Goal: Task Accomplishment & Management: Manage account settings

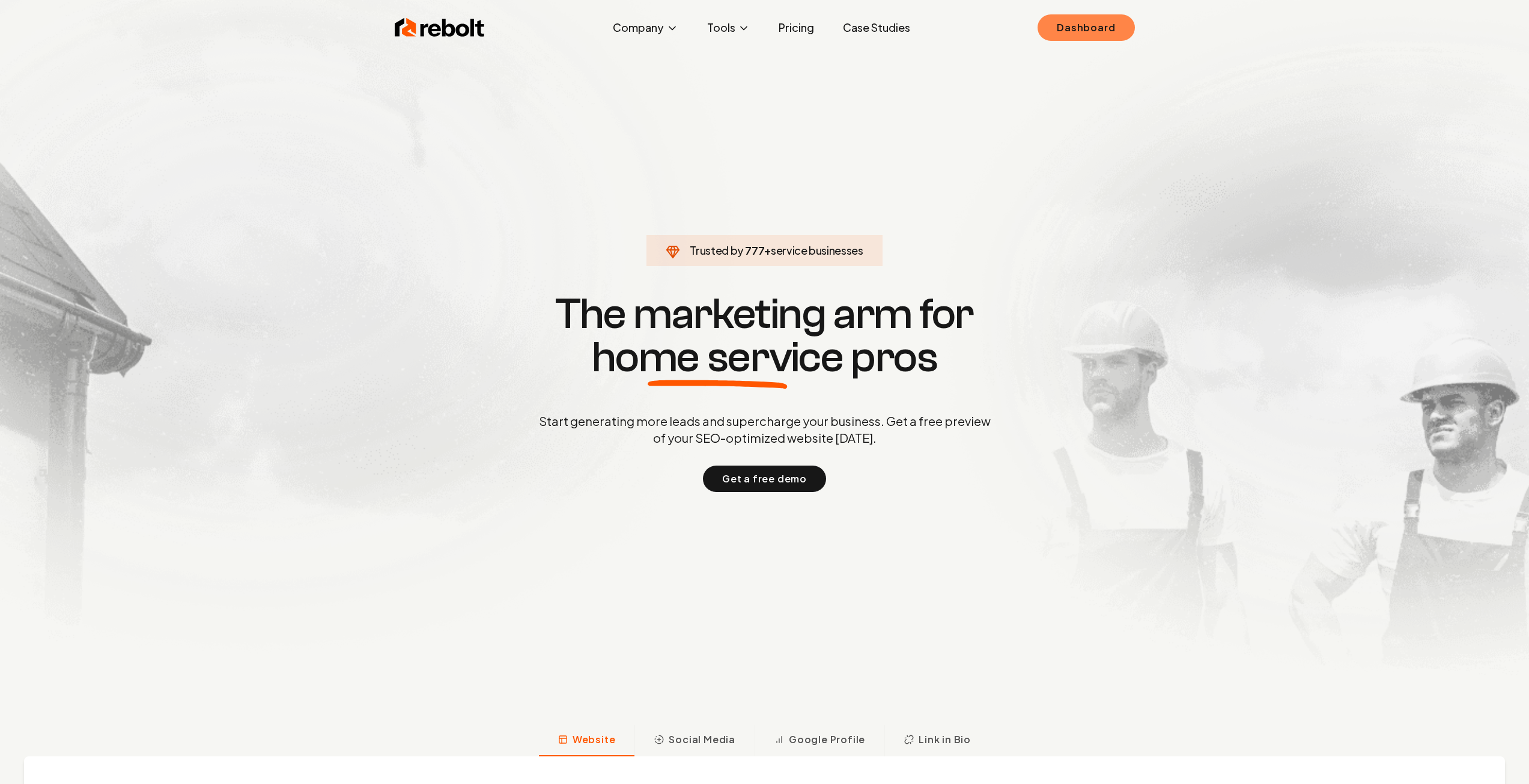
click at [1082, 25] on link "Dashboard" at bounding box center [1086, 28] width 97 height 26
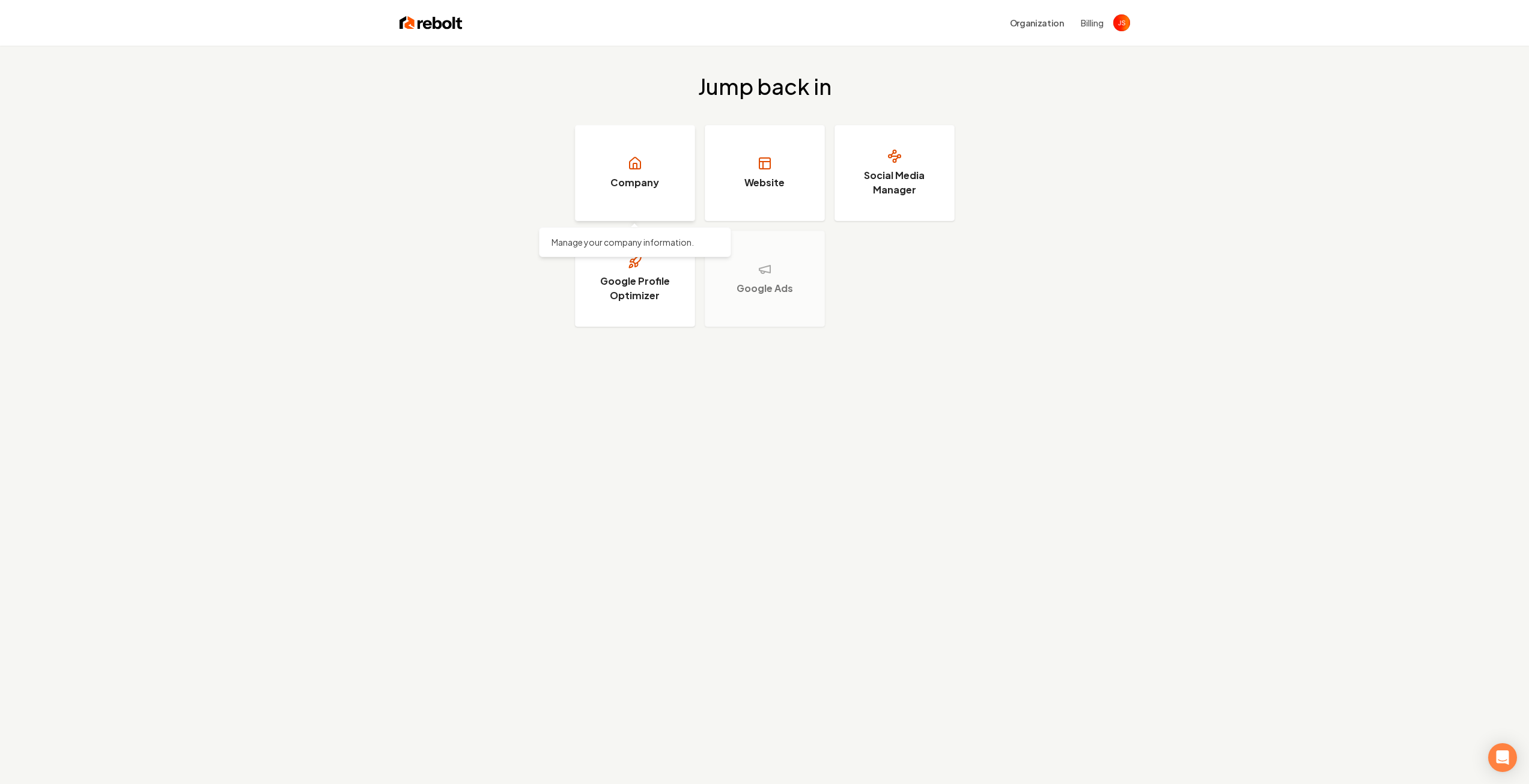
click at [650, 189] on h3 "Company" at bounding box center [634, 182] width 48 height 14
click at [655, 174] on link "Company" at bounding box center [635, 173] width 120 height 96
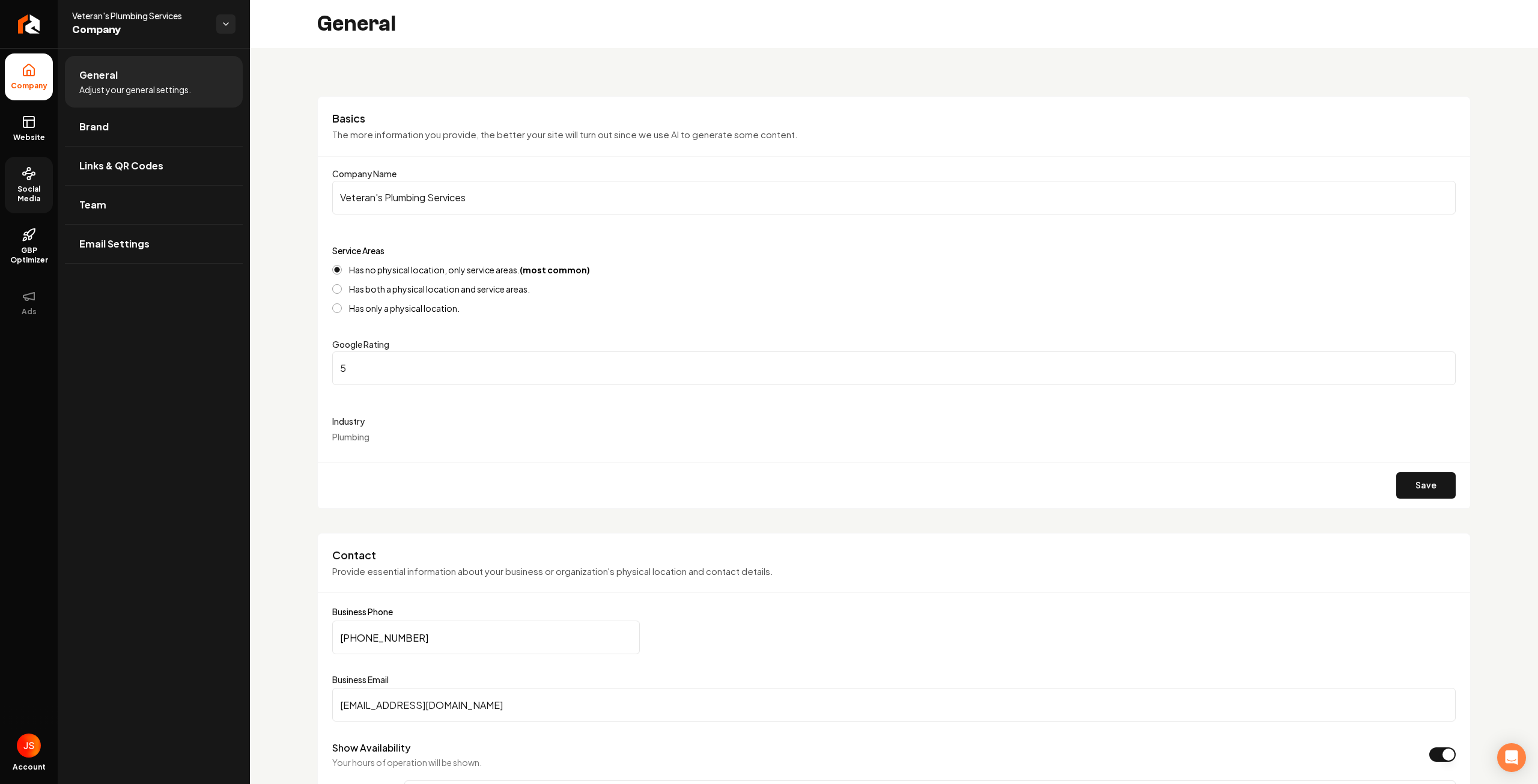
click at [36, 181] on link "Social Media" at bounding box center [29, 185] width 48 height 57
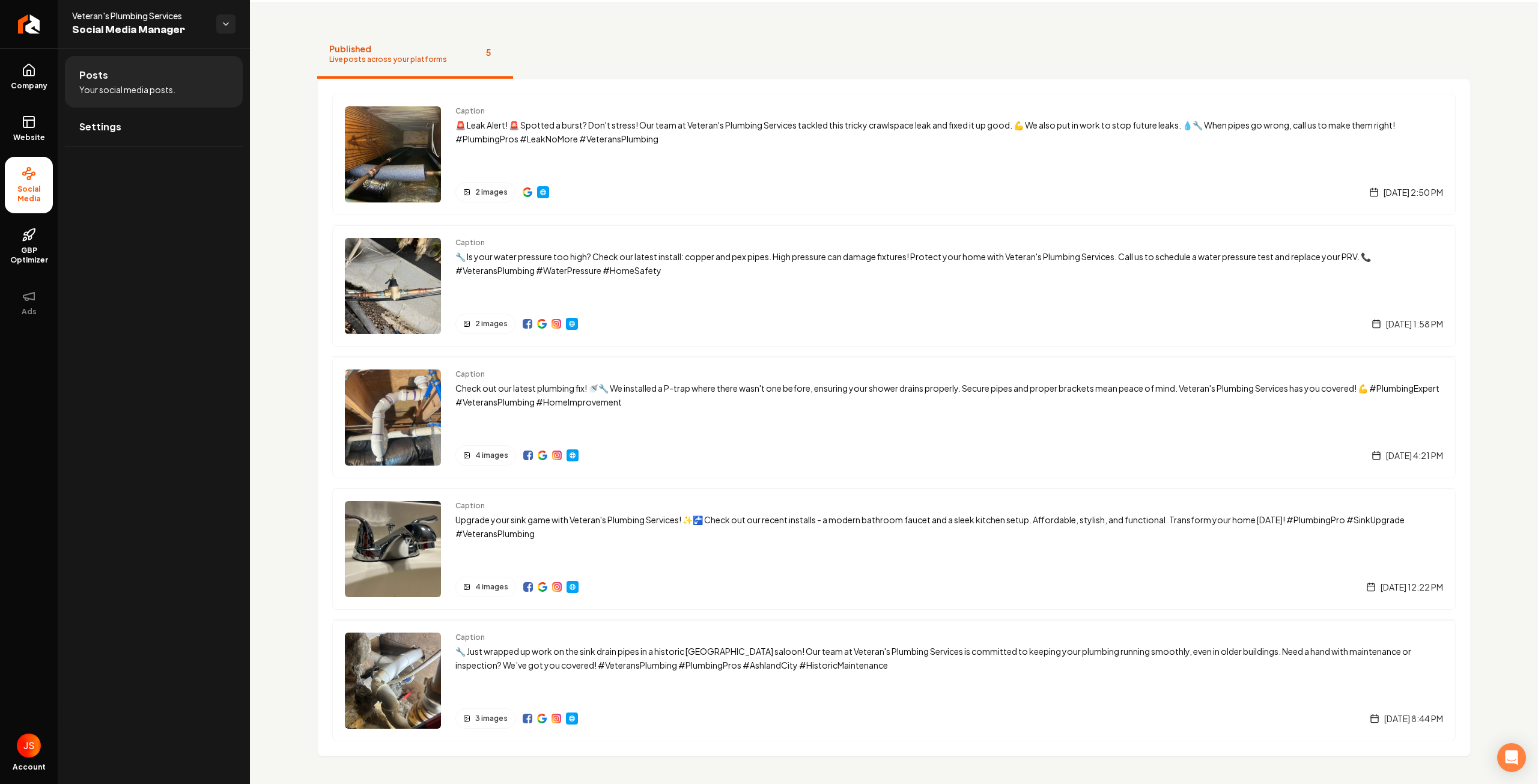
scroll to position [47, 0]
click at [603, 189] on div "2 images [DATE] 2:50 PM" at bounding box center [949, 191] width 988 height 20
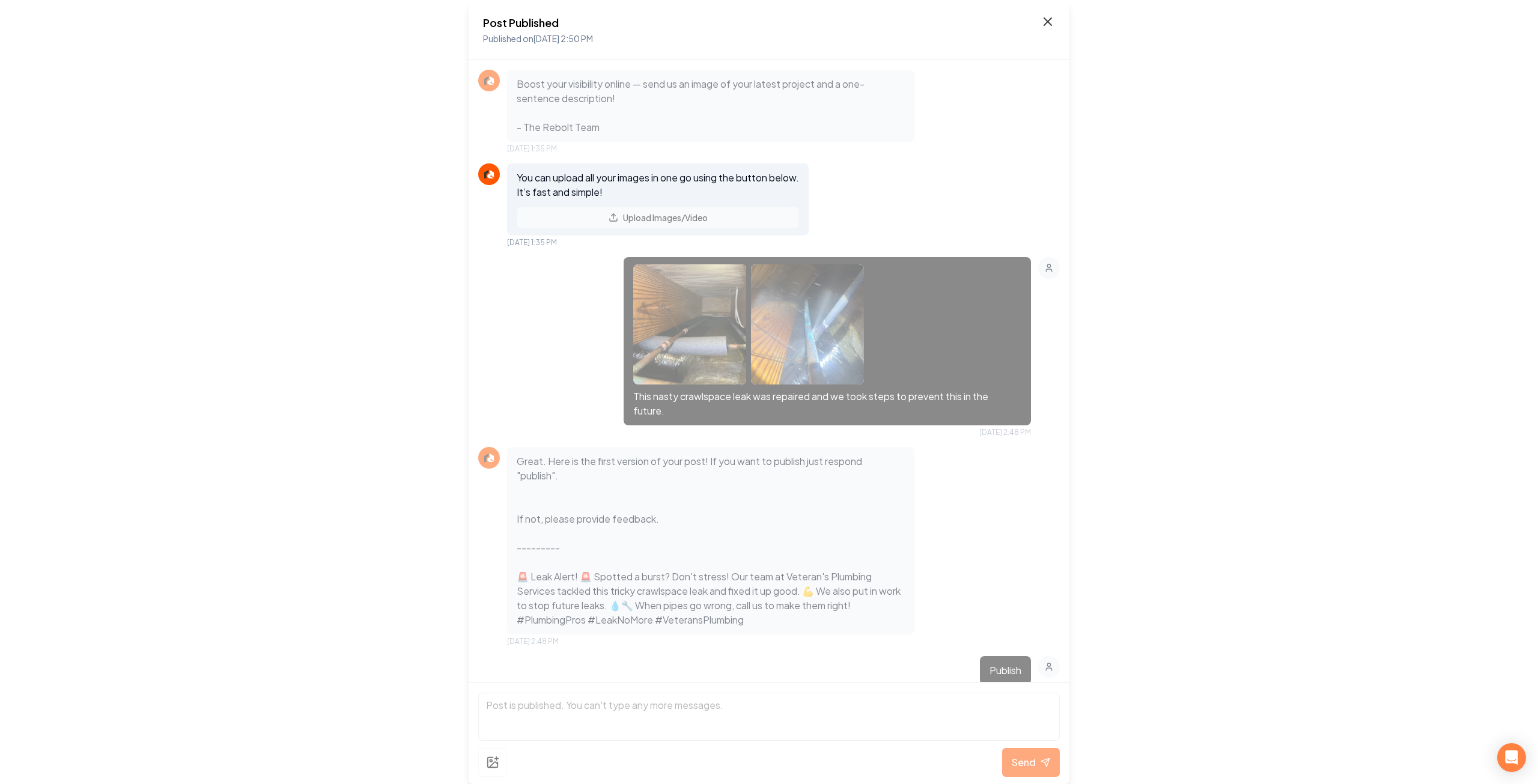
click at [1050, 19] on icon at bounding box center [1048, 21] width 7 height 7
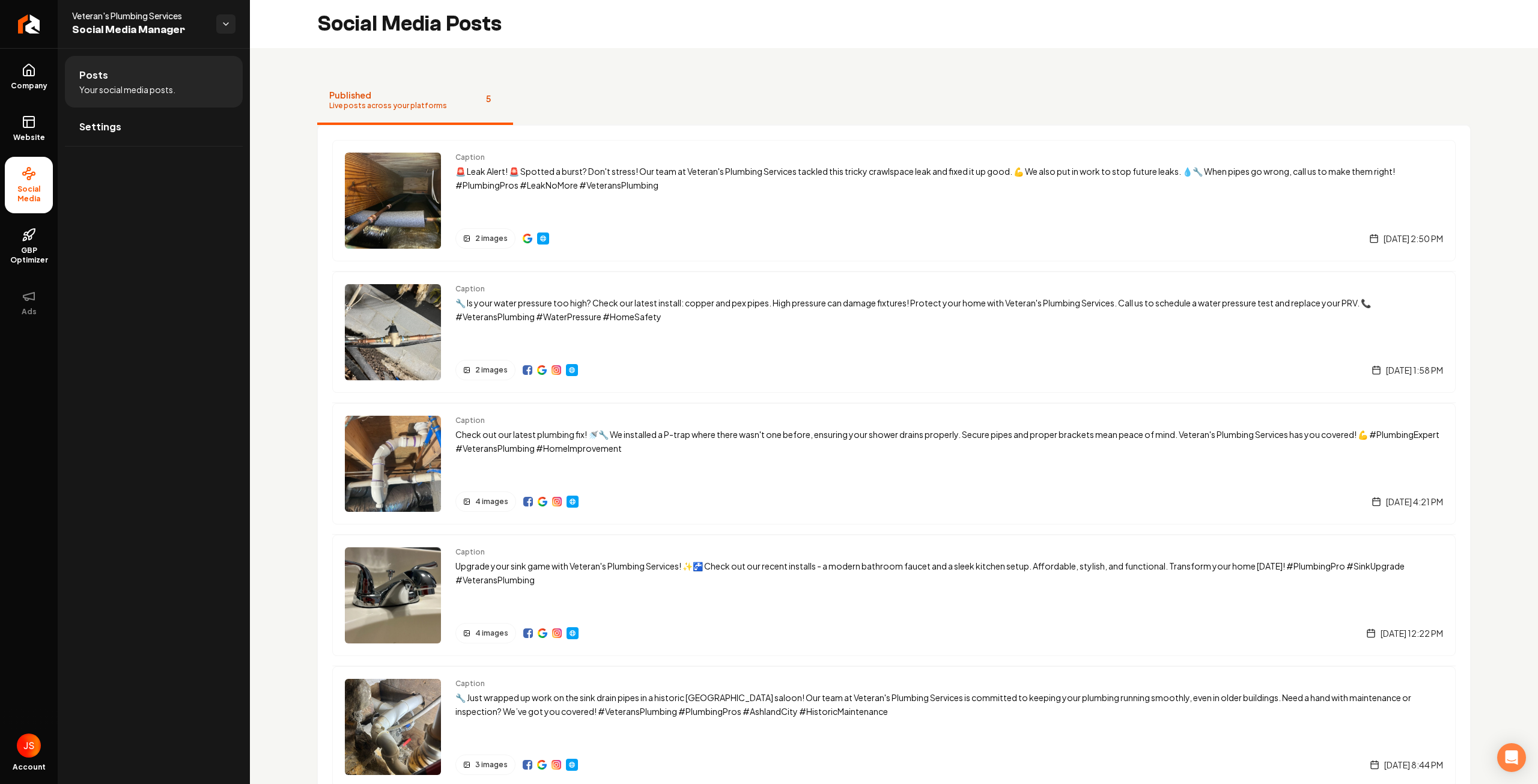
drag, startPoint x: 693, startPoint y: 209, endPoint x: 672, endPoint y: 111, distance: 100.2
click at [672, 111] on nav "Published Live posts across your platforms 5" at bounding box center [894, 101] width 1154 height 48
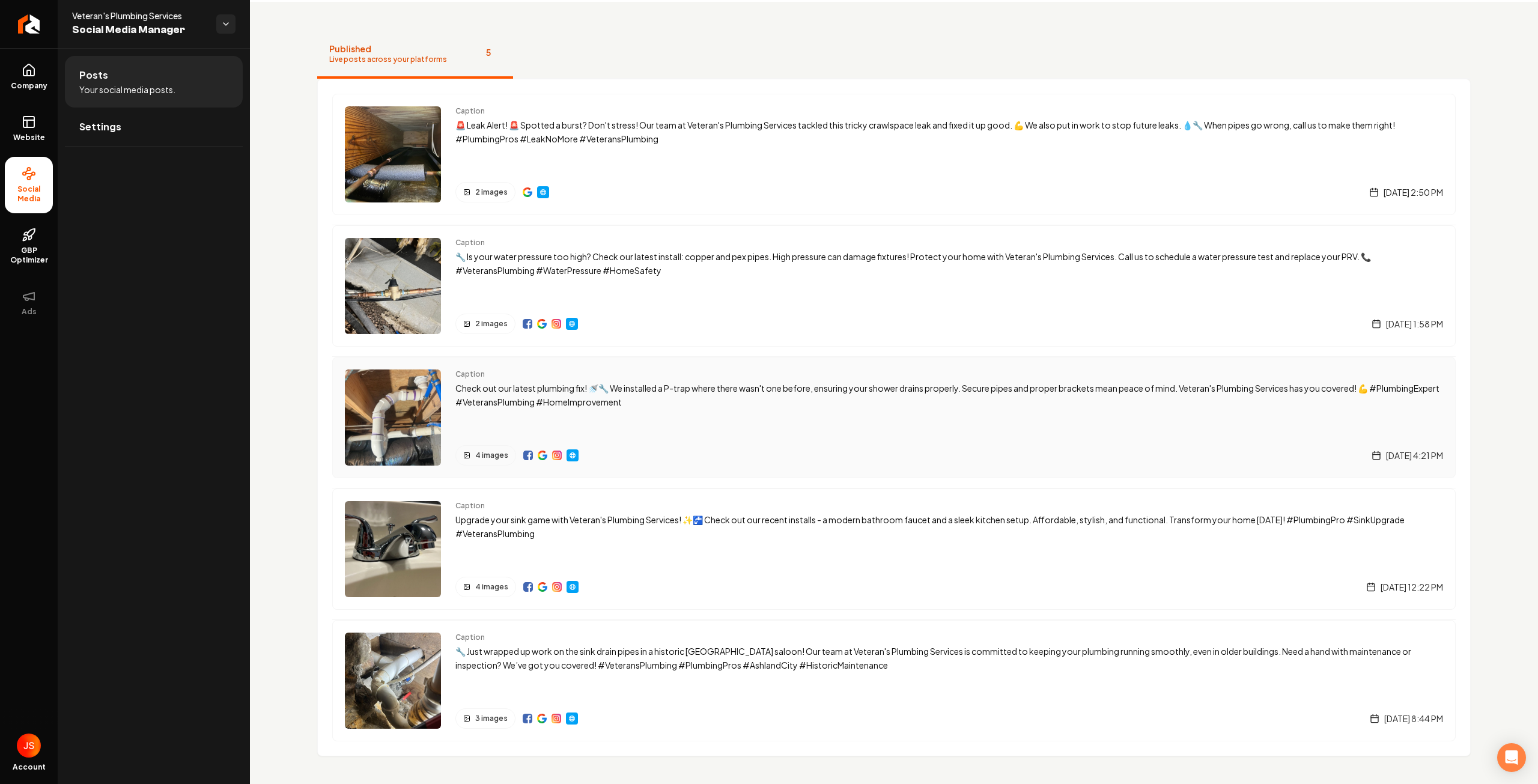
scroll to position [47, 0]
click at [1503, 752] on div "Open Intercom Messenger" at bounding box center [1512, 758] width 32 height 32
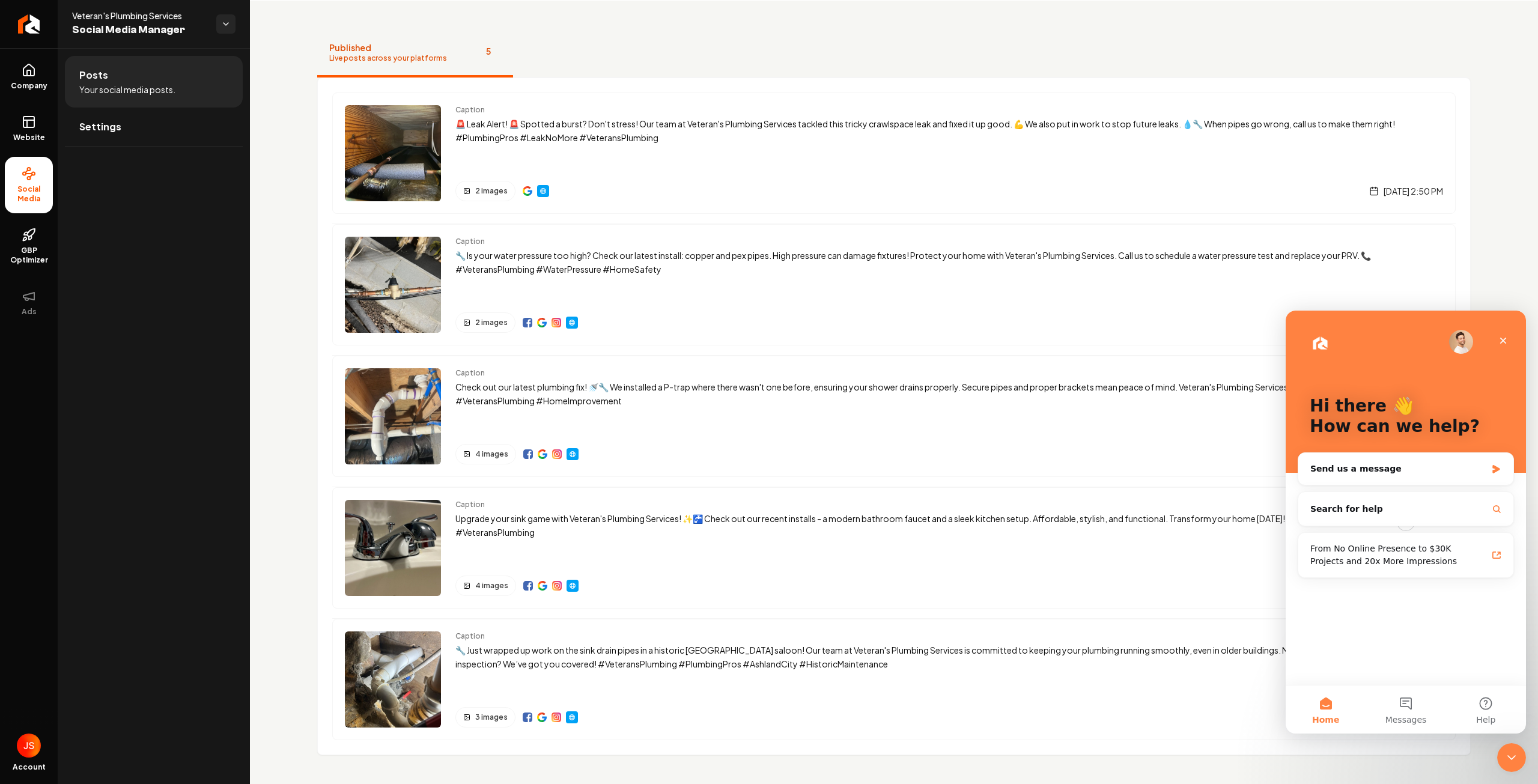
scroll to position [0, 0]
click at [1503, 337] on icon "Close" at bounding box center [1503, 340] width 9 height 9
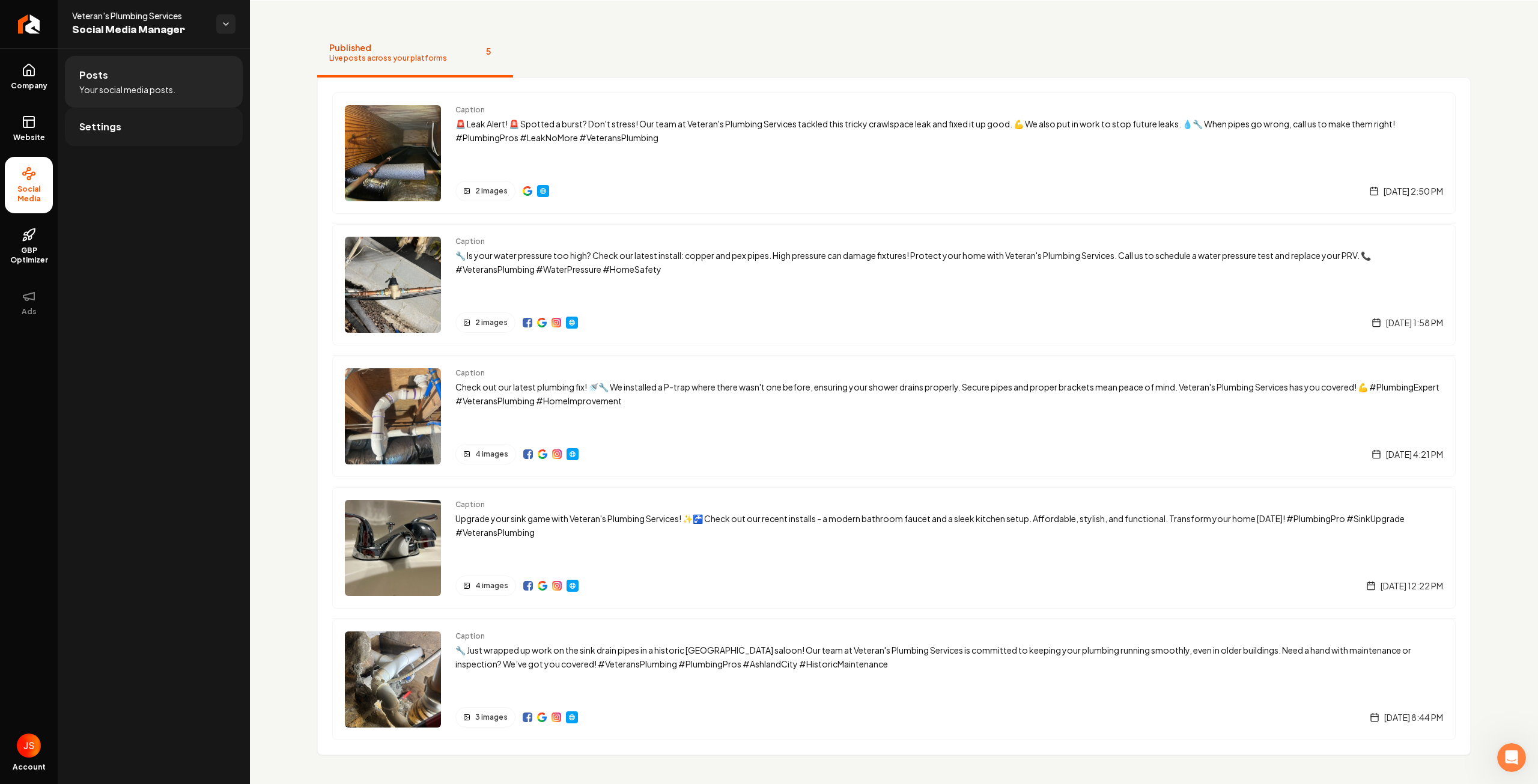
click at [105, 111] on link "Settings" at bounding box center [153, 126] width 178 height 38
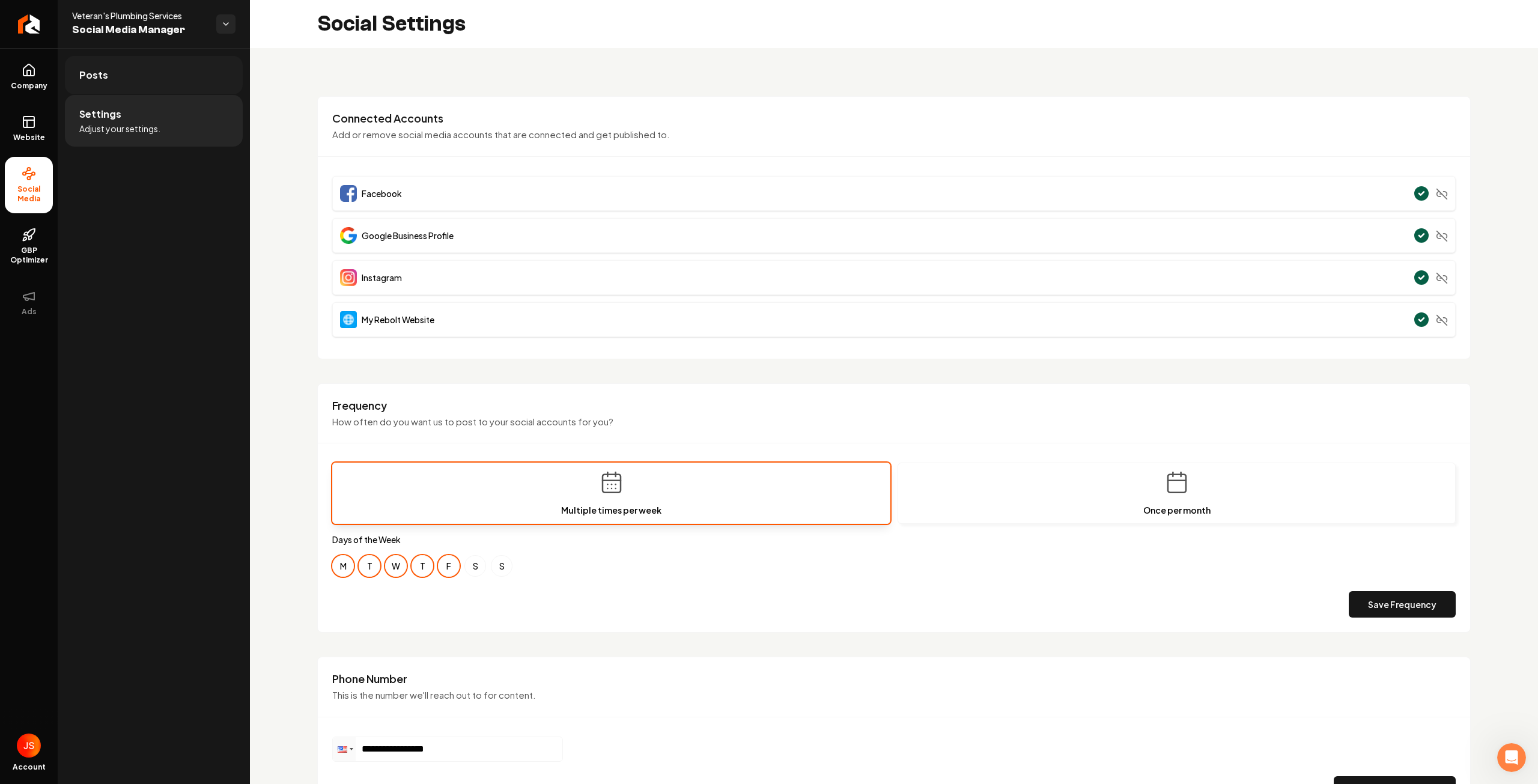
click at [180, 60] on link "Posts" at bounding box center [153, 75] width 178 height 38
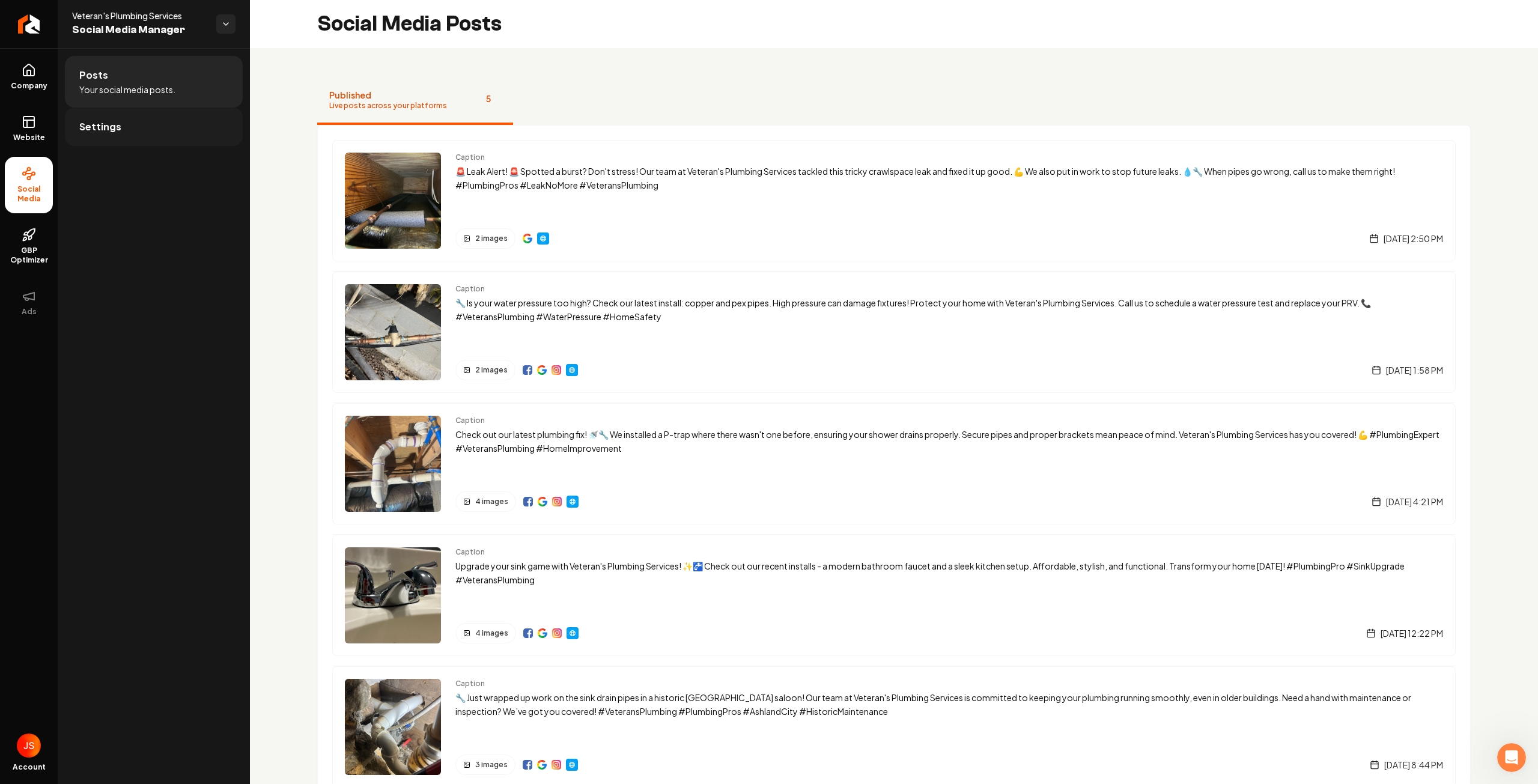
click at [160, 119] on link "Settings" at bounding box center [153, 126] width 178 height 38
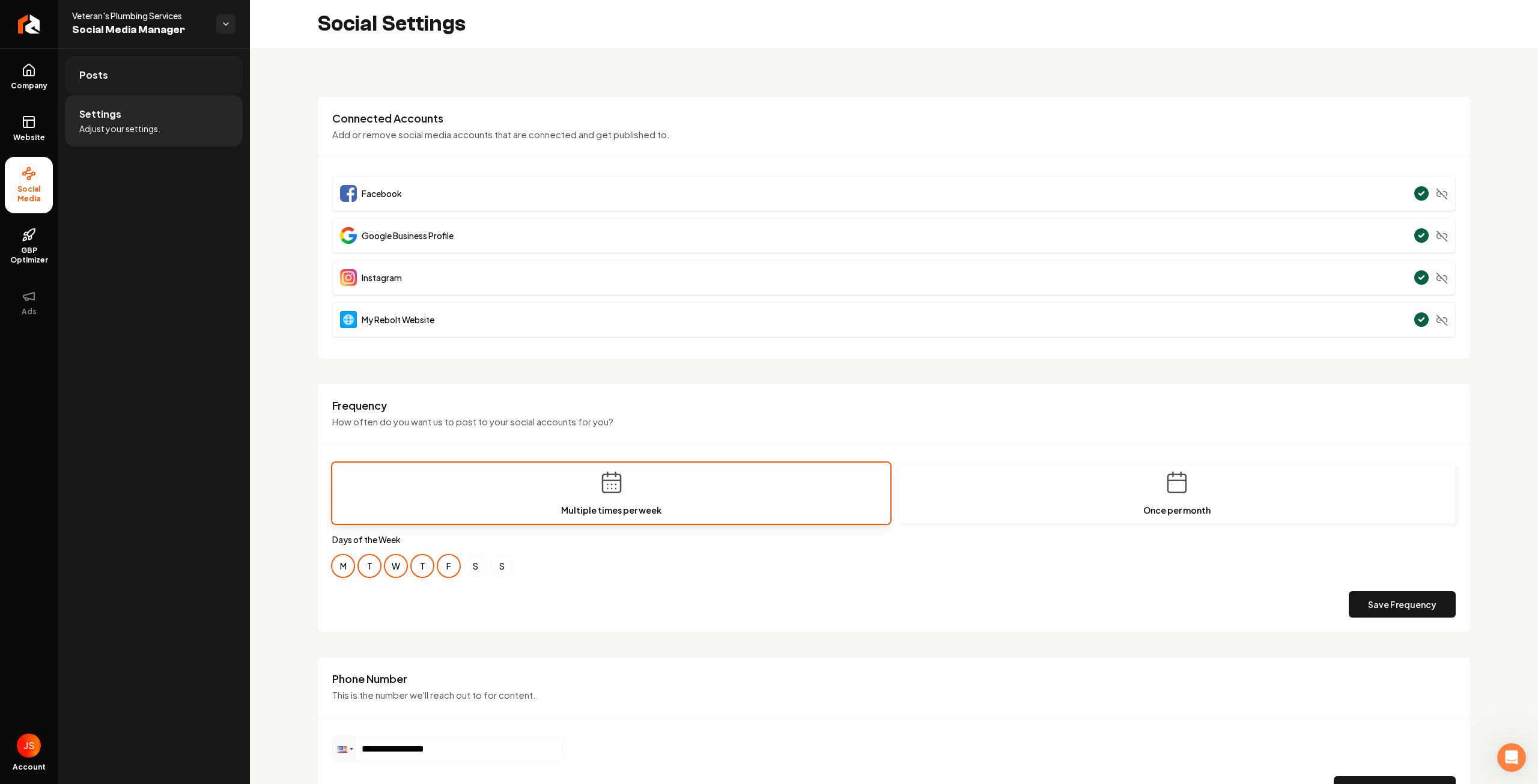
click at [125, 62] on link "Posts" at bounding box center [153, 75] width 178 height 38
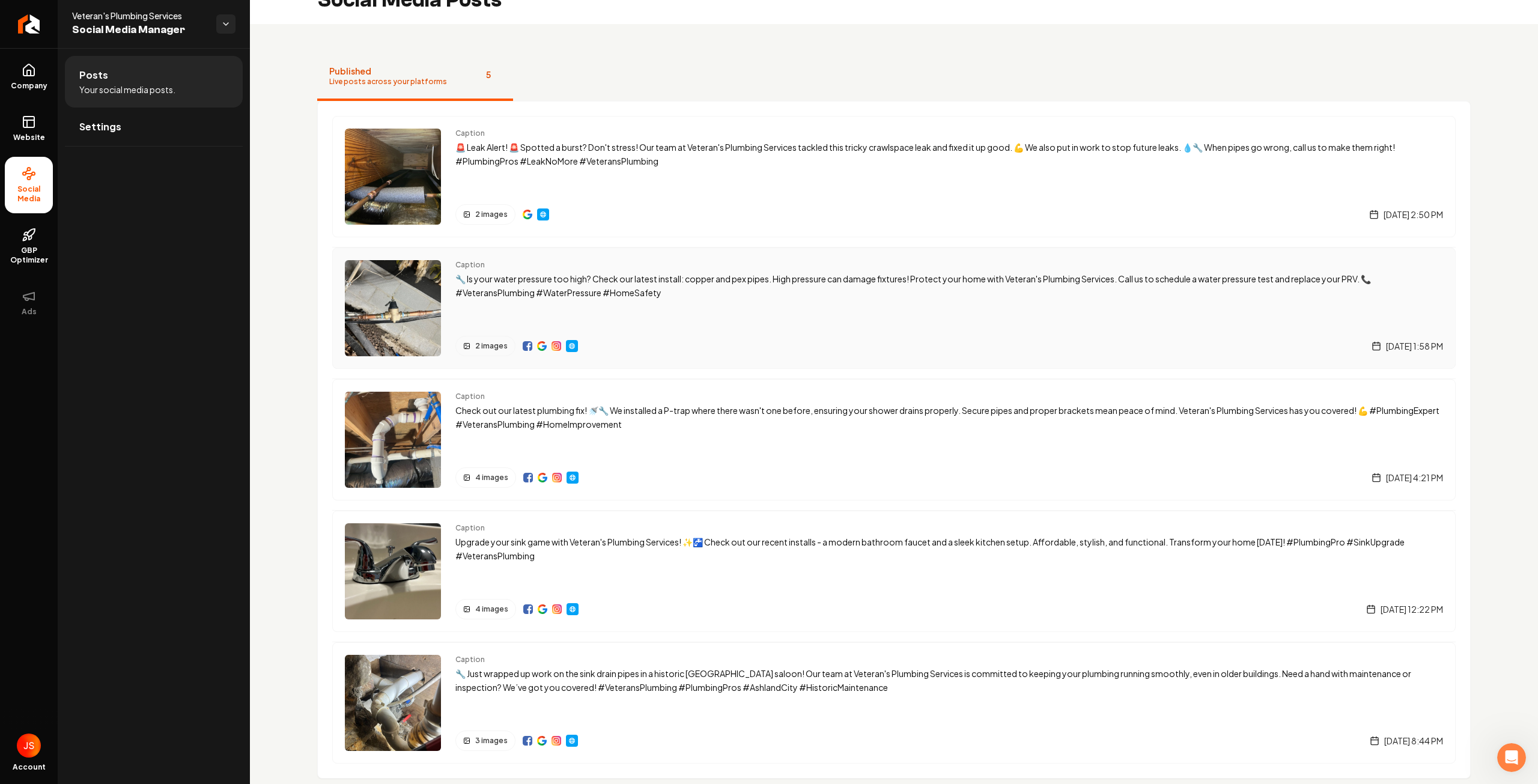
scroll to position [47, 0]
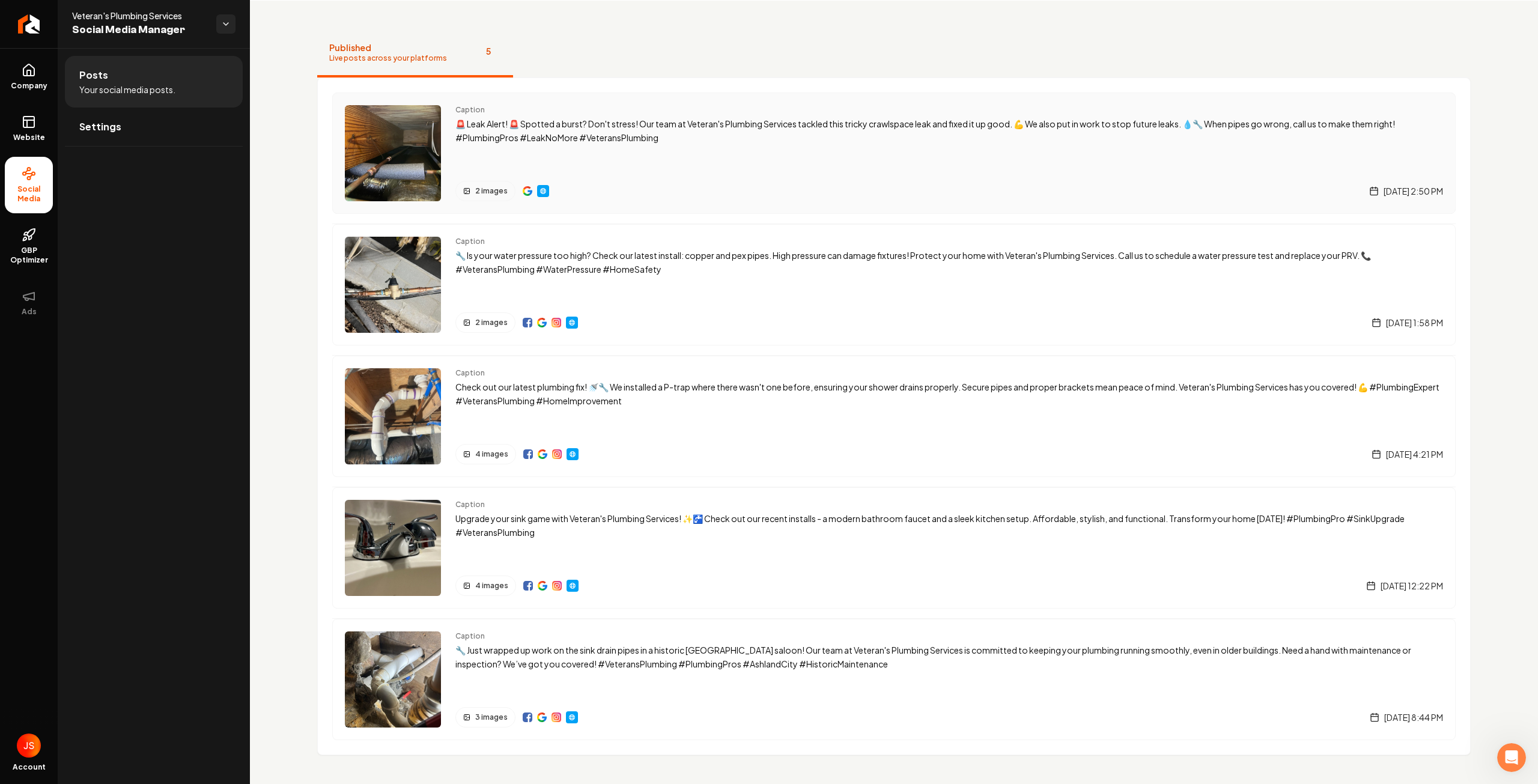
click at [552, 158] on div "Caption 🚨 Leak Alert! 🚨 Spotted a burst? Don't stress! Our team at Veteran's Pl…" at bounding box center [949, 153] width 988 height 96
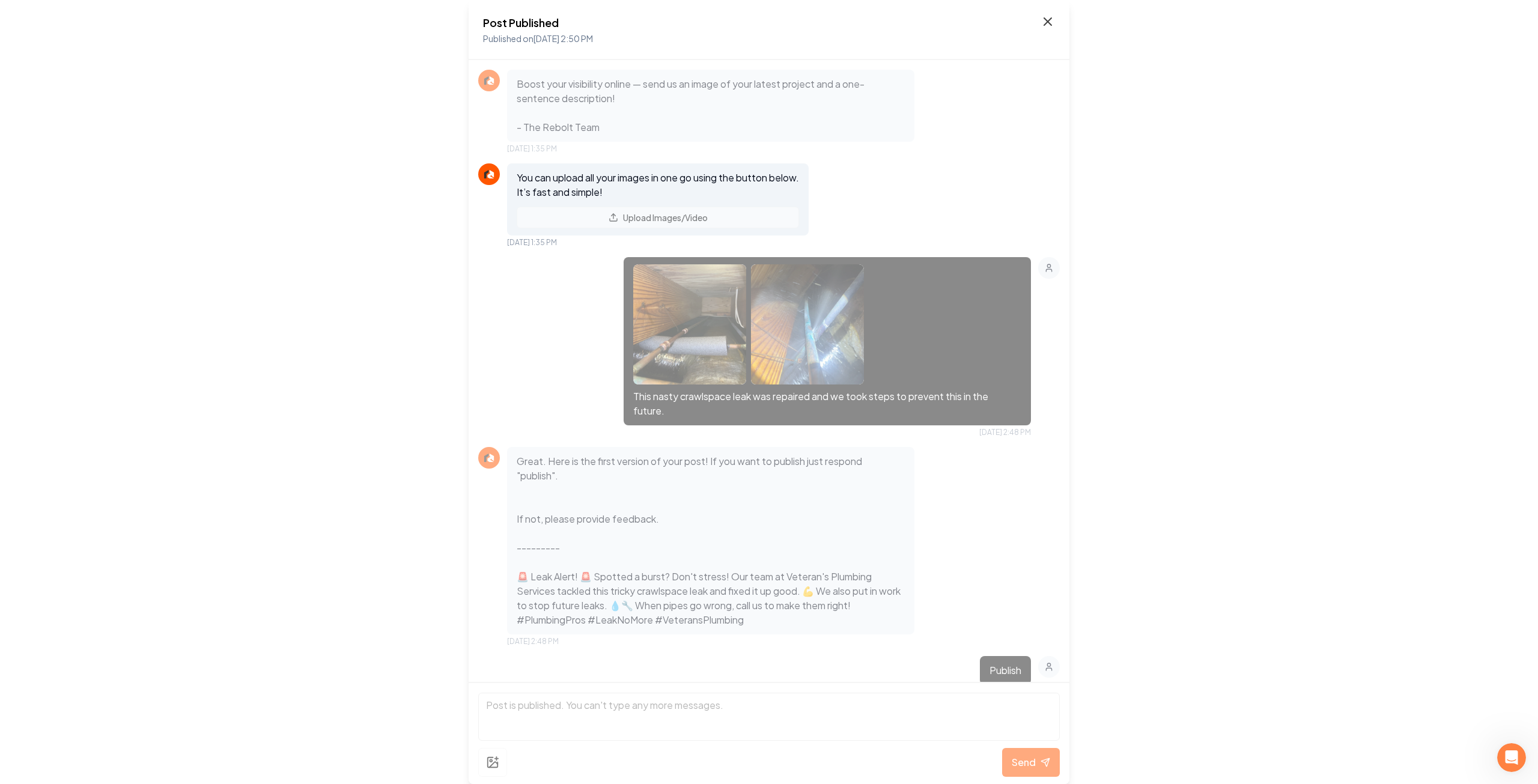
click at [1043, 26] on icon at bounding box center [1048, 21] width 14 height 14
